Goal: Participate in discussion

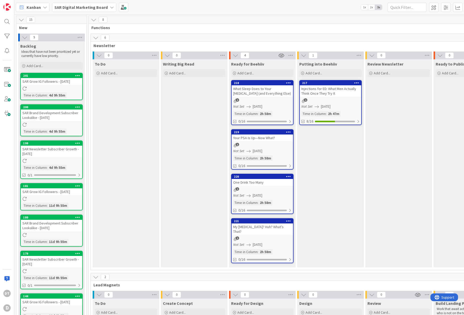
click at [322, 87] on div "Injections for ED: What Men Actually Think Once They Try It" at bounding box center [330, 90] width 61 height 11
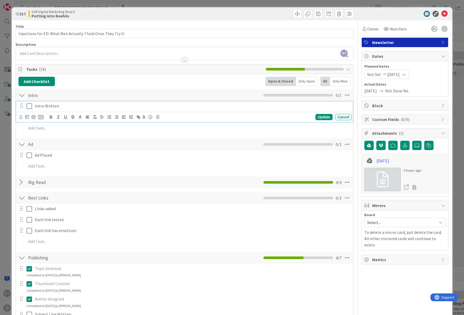
click at [30, 105] on icon at bounding box center [29, 106] width 5 height 6
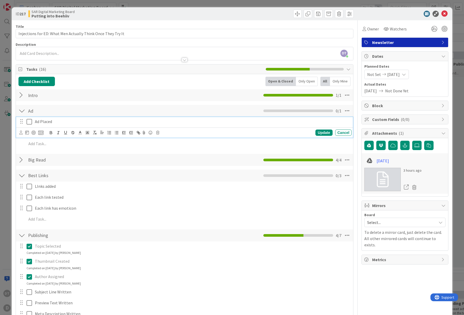
click at [30, 123] on icon at bounding box center [29, 122] width 5 height 6
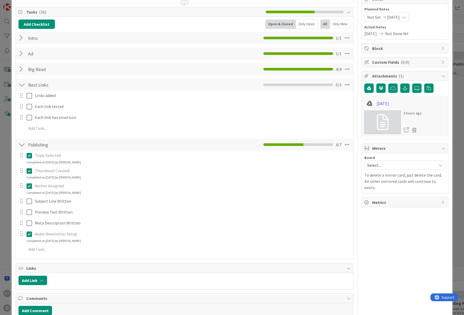
scroll to position [77, 0]
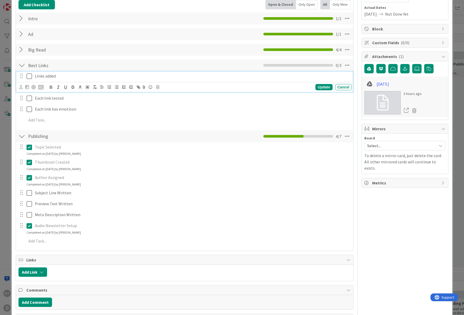
click at [29, 77] on icon at bounding box center [29, 76] width 5 height 6
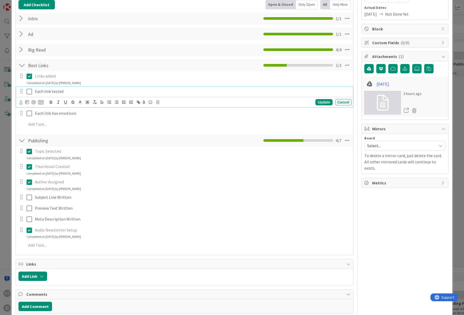
click at [30, 91] on icon at bounding box center [29, 91] width 5 height 6
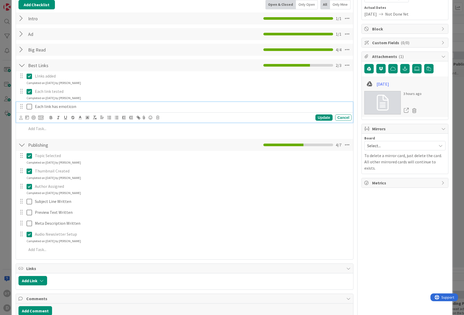
click at [29, 107] on icon at bounding box center [29, 106] width 5 height 6
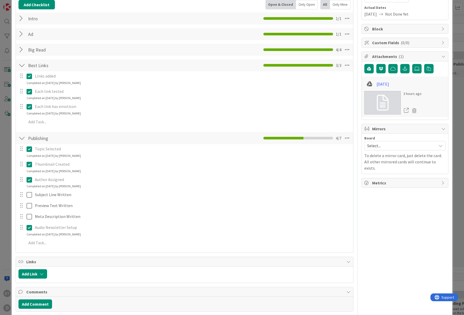
scroll to position [41, 0]
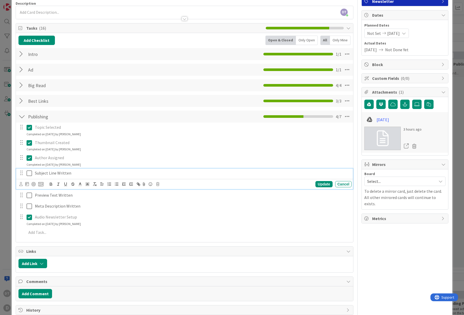
click at [29, 173] on div "Subject Line Written Update Cancel" at bounding box center [184, 178] width 337 height 21
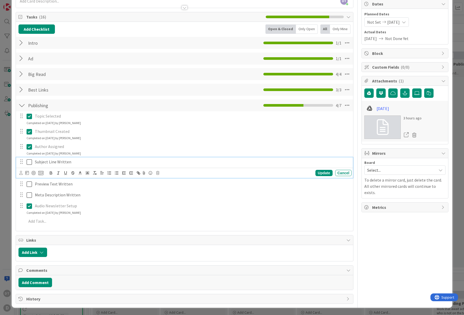
click at [28, 162] on icon at bounding box center [29, 162] width 5 height 6
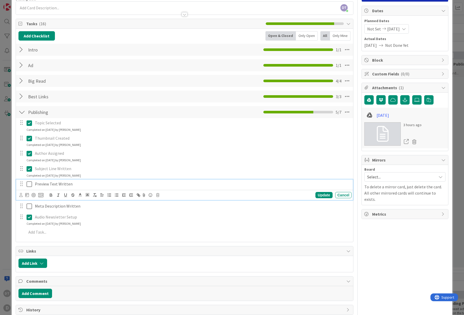
click at [29, 184] on div "Preview Text Written Update Cancel" at bounding box center [184, 189] width 337 height 21
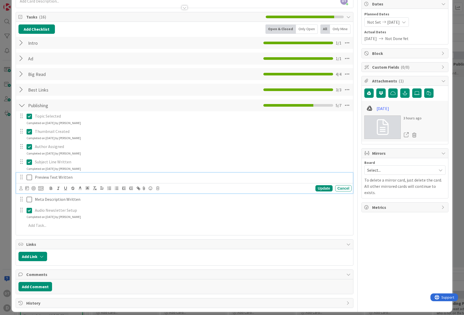
click at [28, 177] on icon at bounding box center [29, 177] width 5 height 6
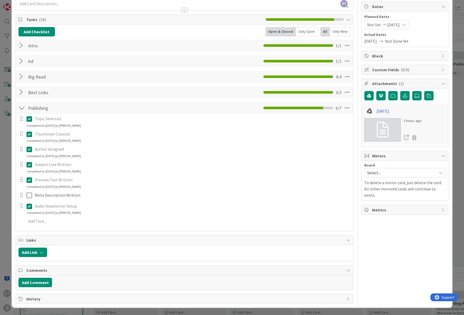
scroll to position [50, 0]
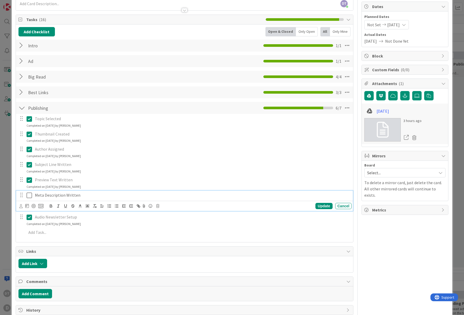
click at [30, 194] on icon at bounding box center [29, 195] width 5 height 6
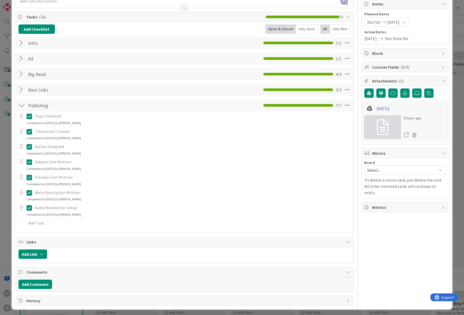
scroll to position [0, 0]
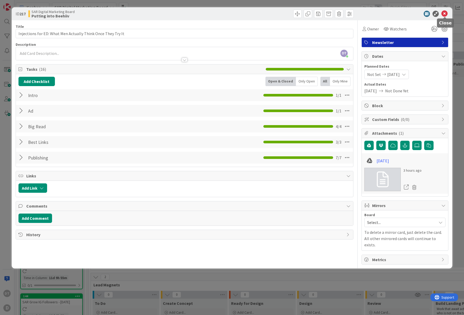
click at [445, 14] on icon at bounding box center [444, 14] width 6 height 6
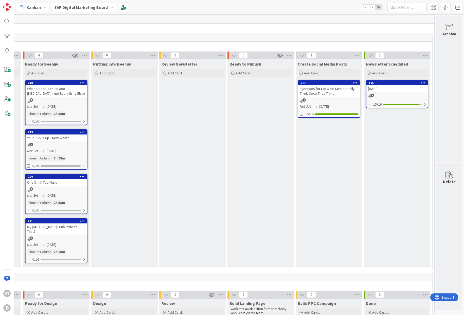
scroll to position [0, 210]
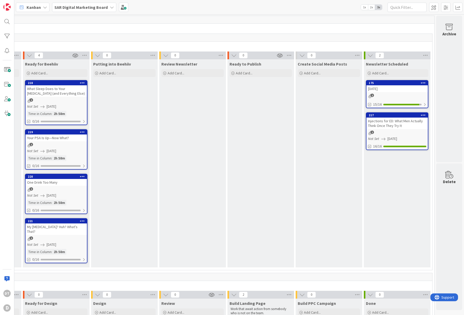
drag, startPoint x: 312, startPoint y: 83, endPoint x: 103, endPoint y: 1, distance: 223.9
